Goal: Task Accomplishment & Management: Use online tool/utility

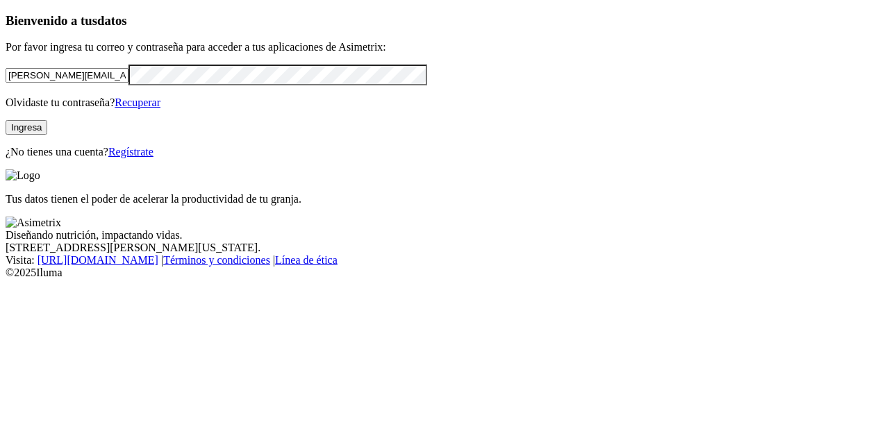
drag, startPoint x: 181, startPoint y: 95, endPoint x: 0, endPoint y: 58, distance: 184.4
click at [6, 58] on div "Bienvenido a tus datos Por favor ingresa tu correo y contraseña para acceder a …" at bounding box center [445, 85] width 878 height 145
type input "[PERSON_NAME][EMAIL_ADDRESS][DOMAIN_NAME]"
click input "submit" at bounding box center [0, 0] width 0 height 0
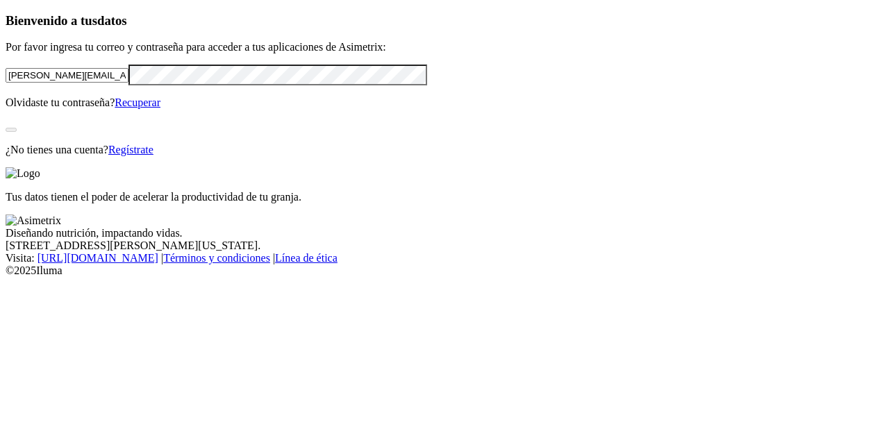
click at [315, 156] on div "Bienvenido a tus datos Por favor ingresa tu correo y contraseña para acceder a …" at bounding box center [445, 84] width 878 height 143
